Goal: Navigation & Orientation: Find specific page/section

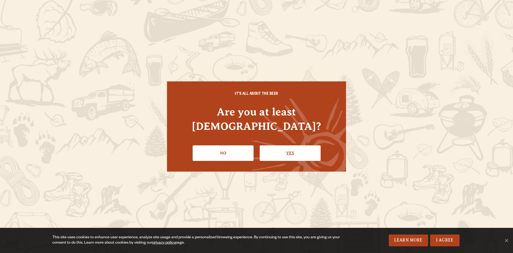
click at [285, 147] on link "Yes" at bounding box center [290, 153] width 61 height 16
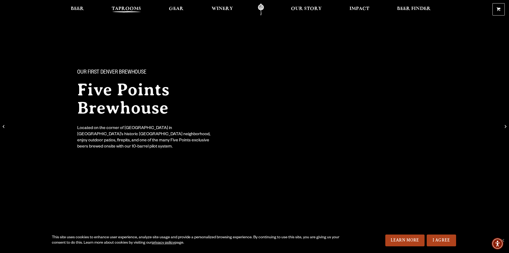
click at [130, 9] on span "Taprooms" at bounding box center [126, 9] width 29 height 4
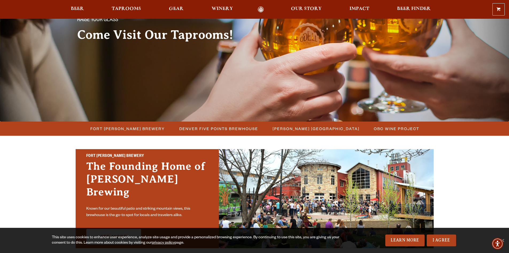
scroll to position [42, 0]
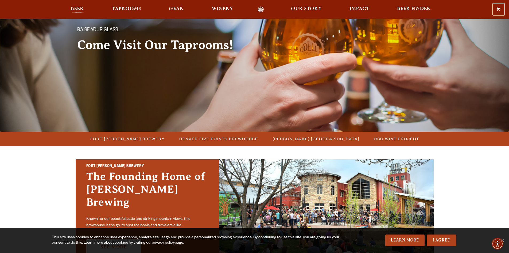
click at [79, 9] on span "Beer" at bounding box center [77, 9] width 13 height 4
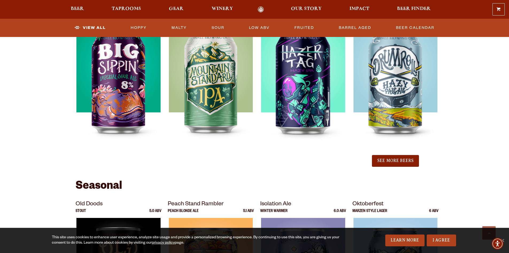
scroll to position [576, 0]
